Goal: Obtain resource: Download file/media

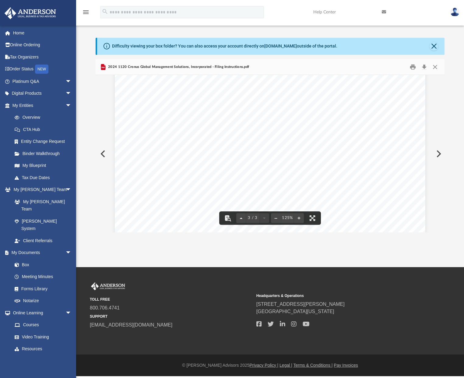
scroll to position [1076, 0]
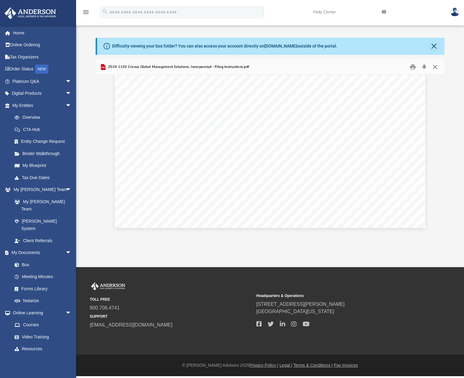
click at [435, 66] on button "Close" at bounding box center [435, 66] width 11 height 9
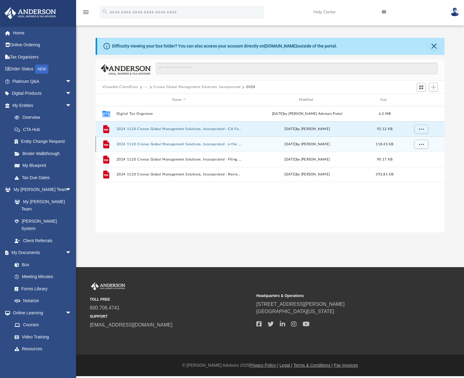
click at [137, 145] on button "2024 1120 Cronus Global Management Solutions, Incorporated - e-file authorizati…" at bounding box center [178, 144] width 125 height 4
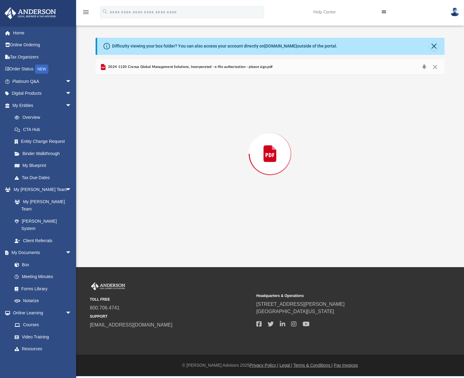
click at [137, 145] on div "Preview" at bounding box center [270, 153] width 349 height 157
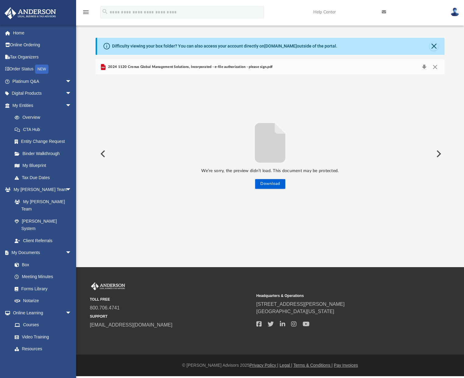
click at [438, 153] on button "Preview" at bounding box center [438, 153] width 13 height 17
click at [101, 153] on button "Preview" at bounding box center [102, 153] width 13 height 17
click at [278, 185] on button "Download" at bounding box center [270, 184] width 30 height 10
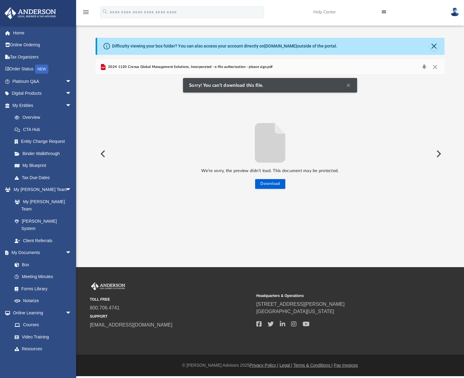
click at [350, 85] on button "Clear Notification" at bounding box center [348, 85] width 7 height 7
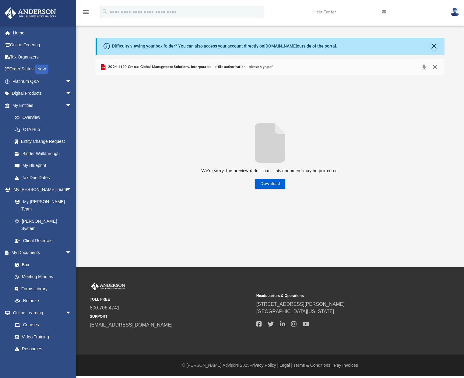
click at [435, 66] on button "Close" at bounding box center [435, 67] width 11 height 9
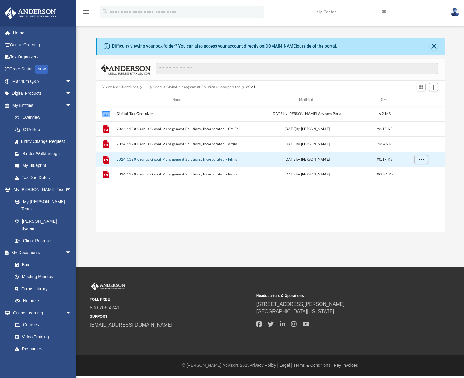
click at [158, 157] on button "2024 1120 Cronus Global Management Solutions, Incorporated - Filing Instruction…" at bounding box center [178, 159] width 125 height 4
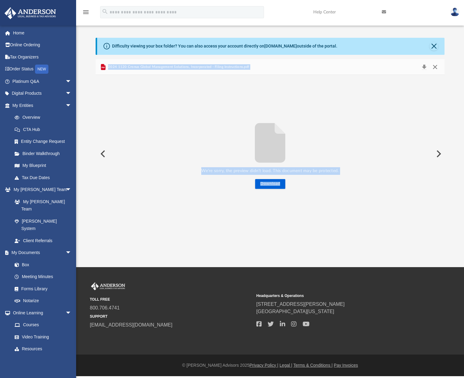
click at [436, 67] on button "Close" at bounding box center [435, 67] width 11 height 9
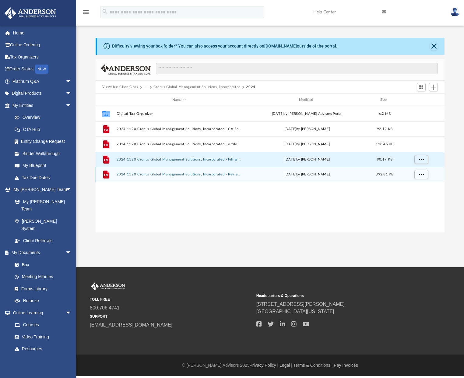
click at [146, 173] on button "2024 1120 Cronus Global Management Solutions, Incorporated - Review Copy.pdf" at bounding box center [178, 175] width 125 height 4
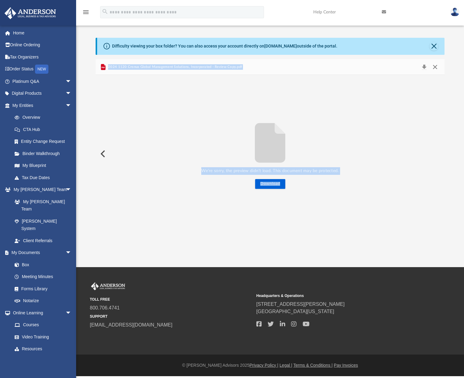
click at [436, 67] on button "Close" at bounding box center [435, 67] width 11 height 9
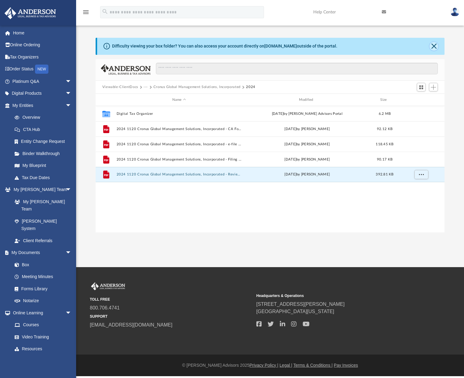
click at [436, 46] on button "Close" at bounding box center [434, 46] width 9 height 9
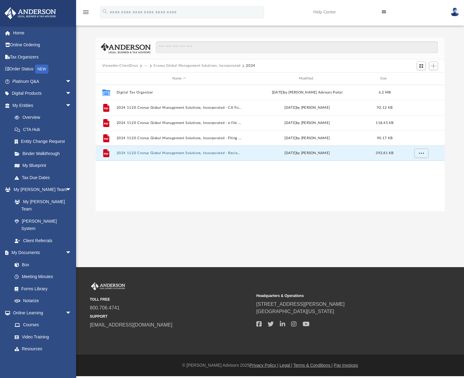
click at [457, 12] on img at bounding box center [454, 12] width 9 height 9
click at [347, 53] on link "Logout" at bounding box center [356, 53] width 61 height 12
